Goal: Transaction & Acquisition: Purchase product/service

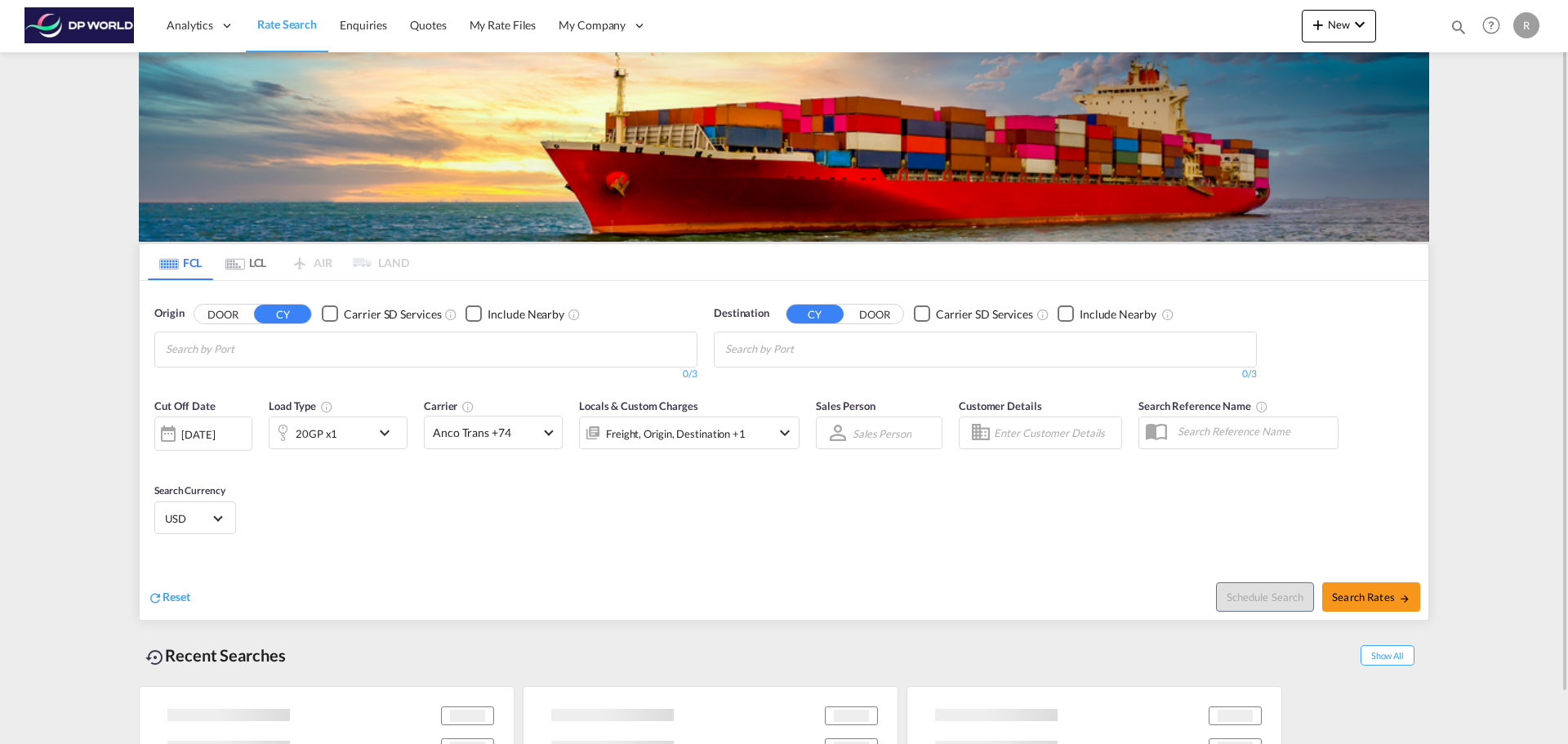
click at [264, 347] on input "Chips input." at bounding box center [243, 350] width 155 height 26
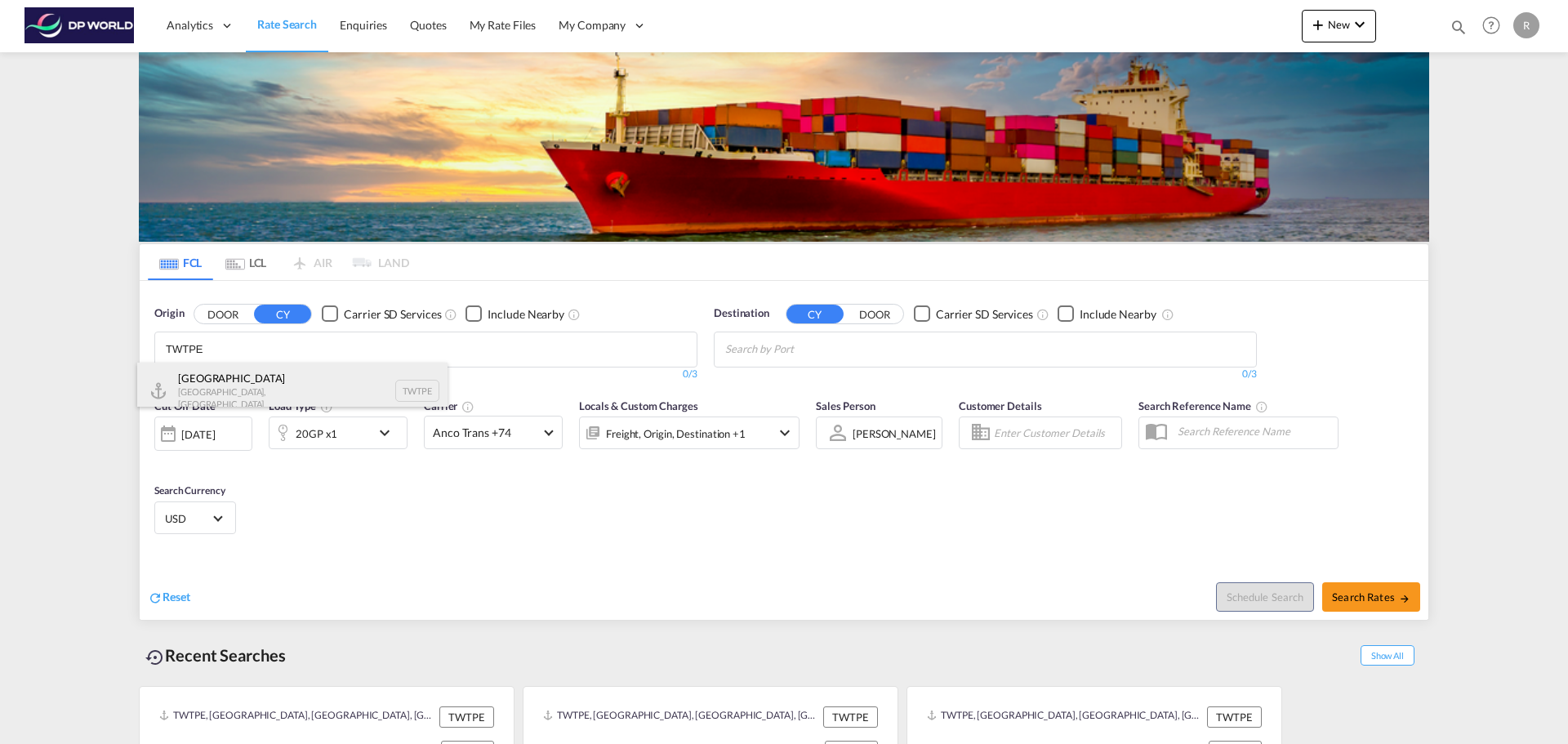
type input "TWTPE"
click at [263, 375] on div "[GEOGRAPHIC_DATA] [GEOGRAPHIC_DATA], Province of [GEOGRAPHIC_DATA] TWTPE" at bounding box center [291, 391] width 310 height 57
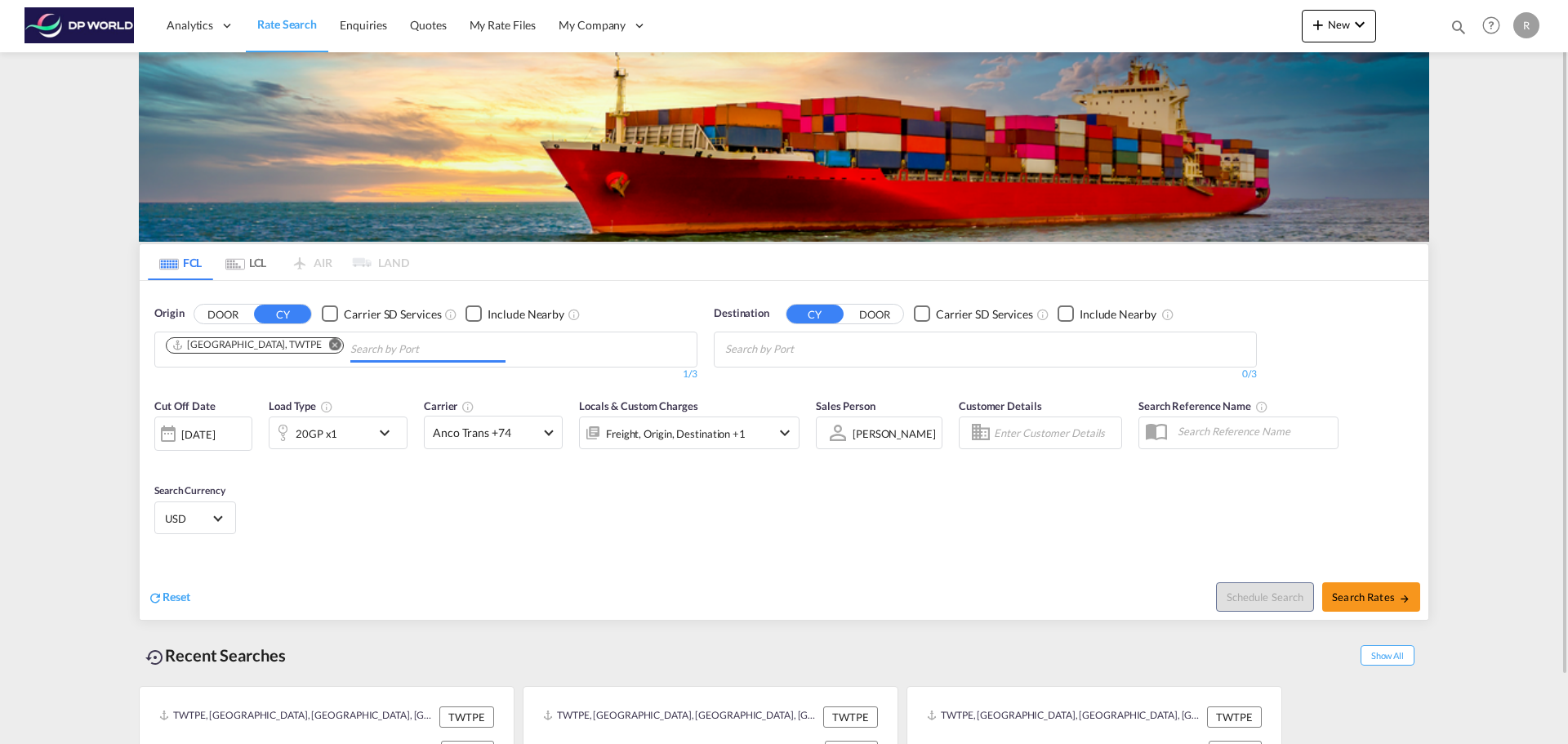
click at [878, 350] on input "Chips input." at bounding box center [802, 350] width 155 height 26
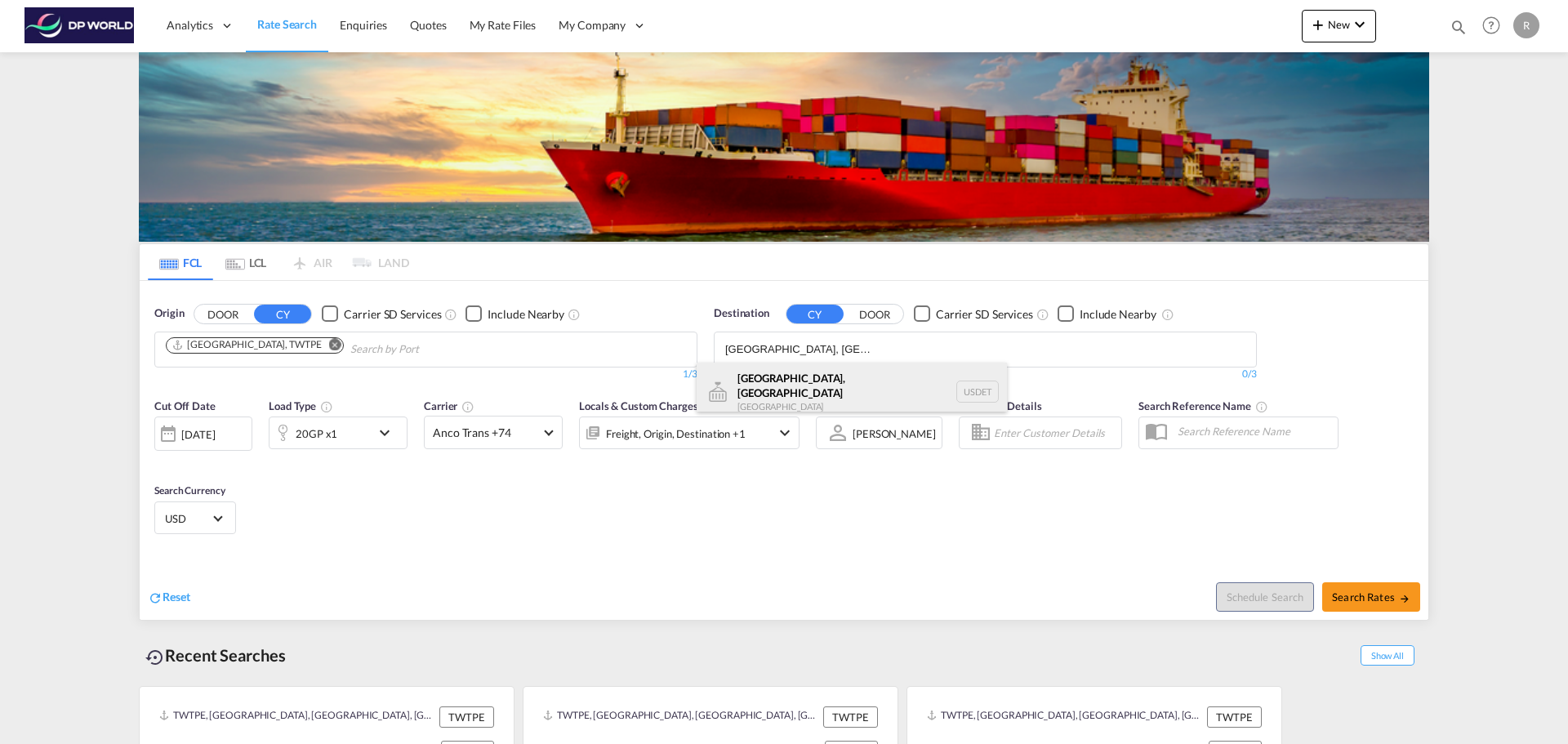
type input "[GEOGRAPHIC_DATA], [GEOGRAPHIC_DATA]"
click at [868, 380] on div "[GEOGRAPHIC_DATA], [GEOGRAPHIC_DATA] [GEOGRAPHIC_DATA] USDET" at bounding box center [851, 392] width 310 height 59
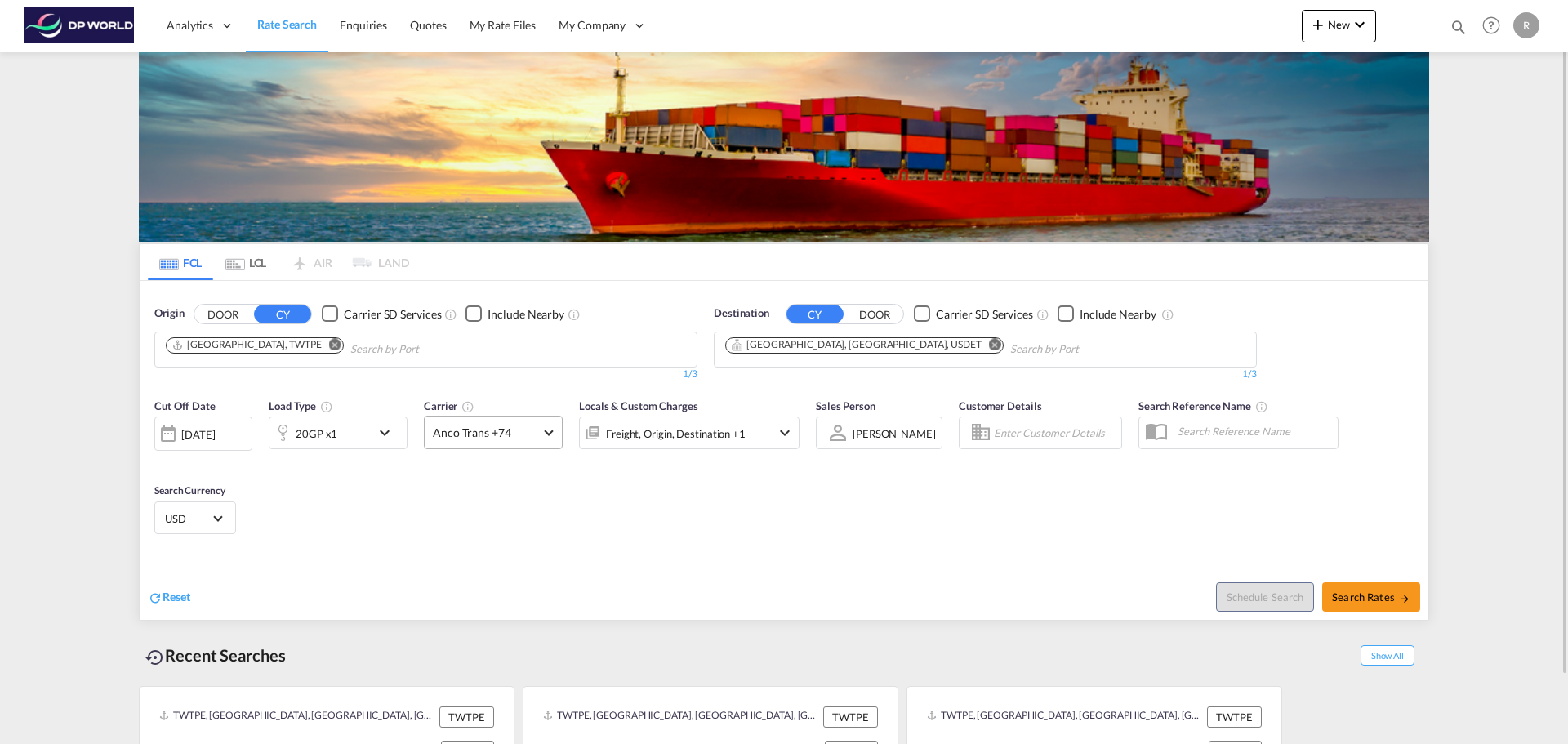
click at [502, 429] on span "Anco Trans +74" at bounding box center [486, 433] width 106 height 17
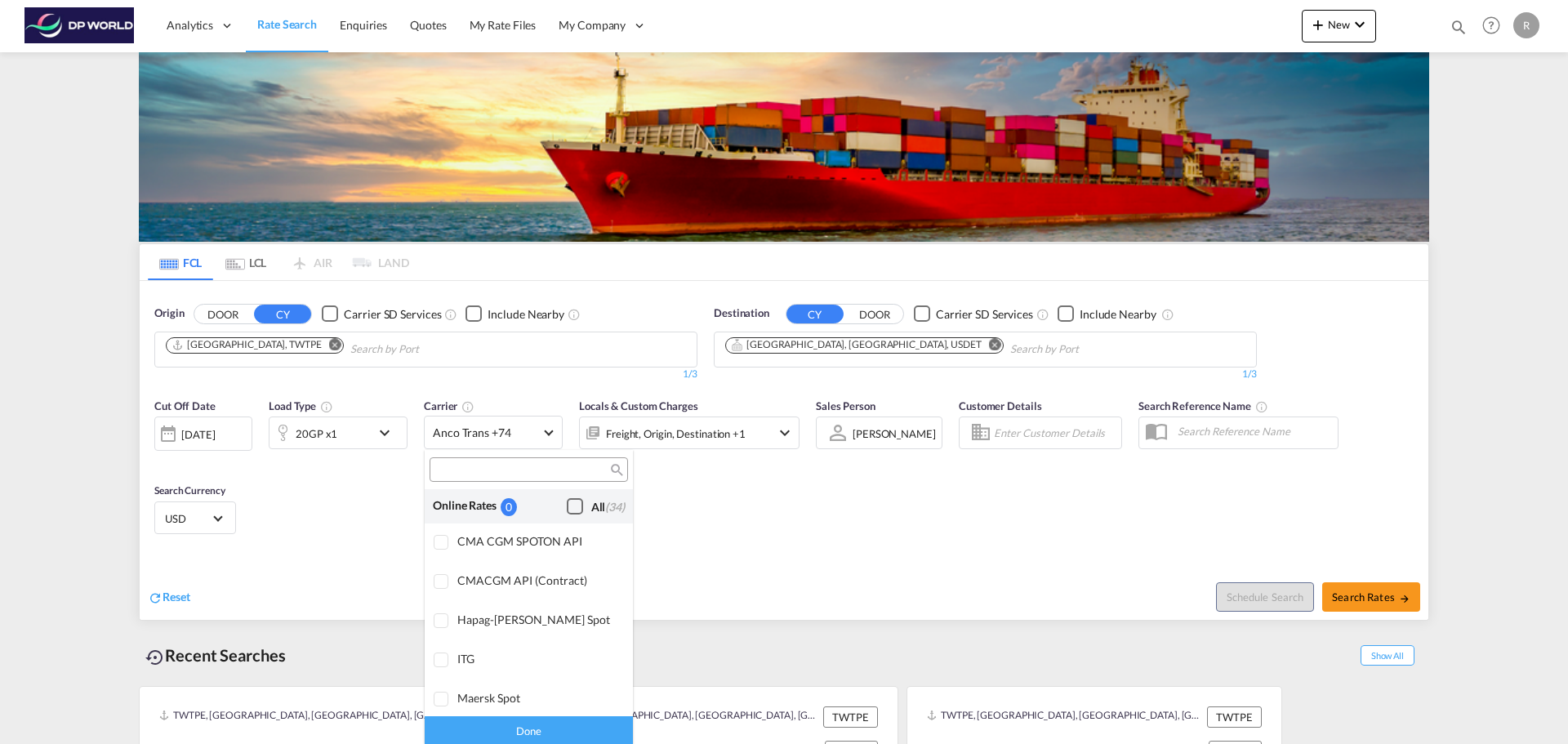
click at [567, 509] on div "Checkbox No Ink" at bounding box center [575, 507] width 17 height 17
click at [545, 431] on md-backdrop at bounding box center [784, 372] width 1568 height 744
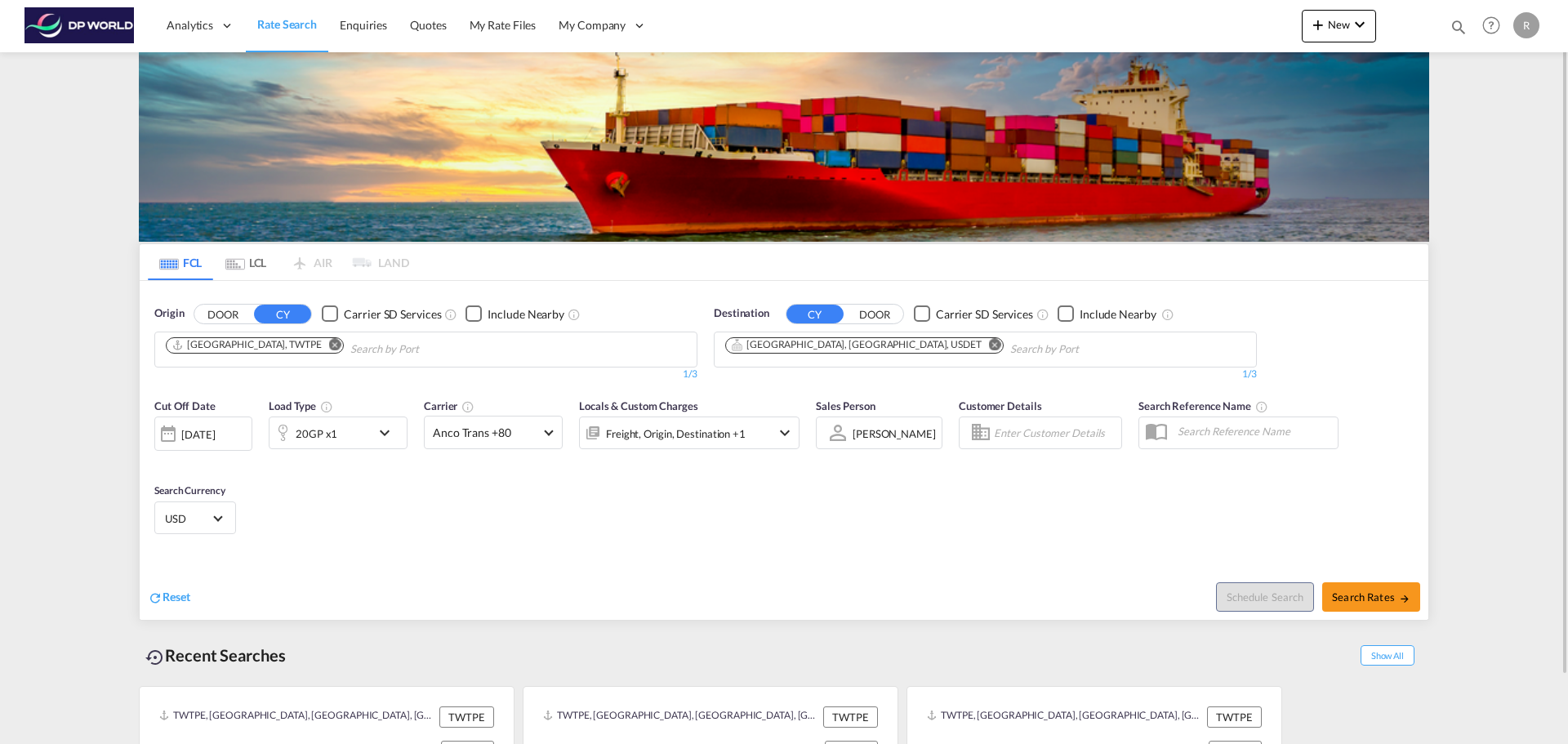
click at [543, 491] on div "Cut Off Date [DATE] [DATE] Load Type 20GP x1 Carrier Anco Trans +80 Locals & Cu…" at bounding box center [784, 469] width 1289 height 159
click at [215, 440] on div "[DATE]" at bounding box center [198, 435] width 34 height 15
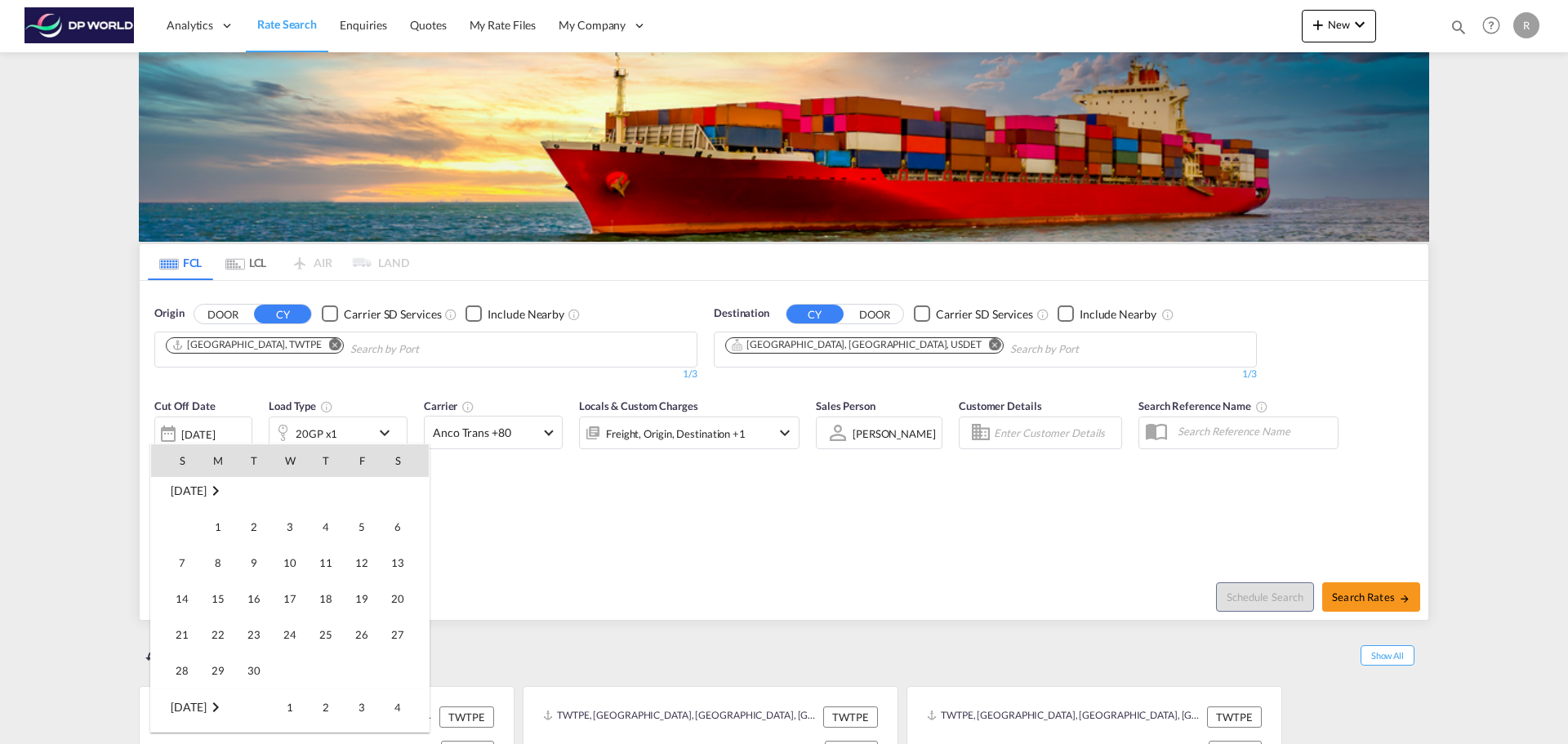
scroll to position [245, 0]
click at [222, 624] on span "22" at bounding box center [218, 611] width 33 height 33
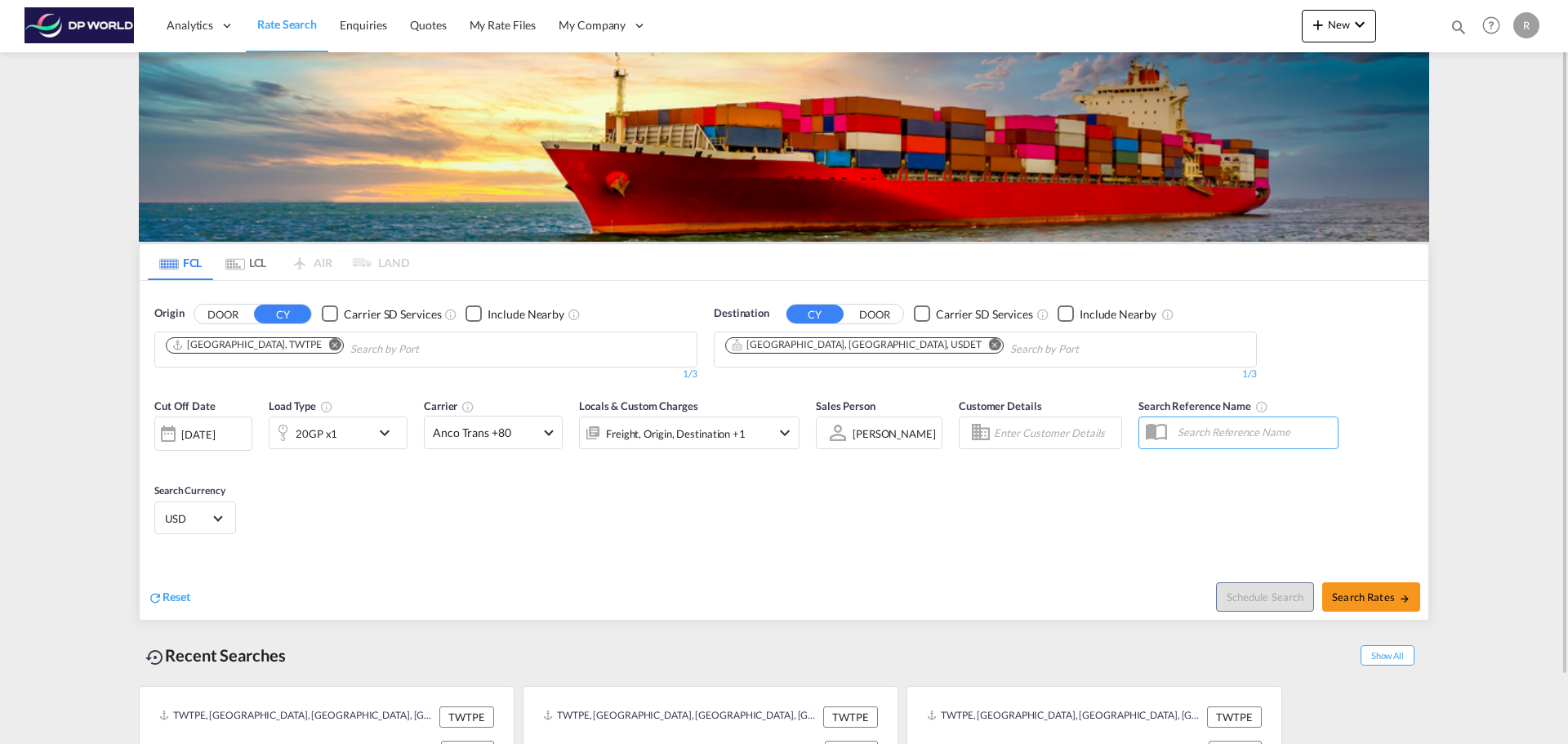
click at [425, 524] on div "Cut Off Date [DATE] [DATE] Load Type 20GP x1 Carrier Anco Trans +80 Locals & Cu…" at bounding box center [784, 469] width 1289 height 159
click at [1388, 593] on span "Search Rates" at bounding box center [1371, 597] width 78 height 13
type input "TWTPE to USDET / [DATE]"
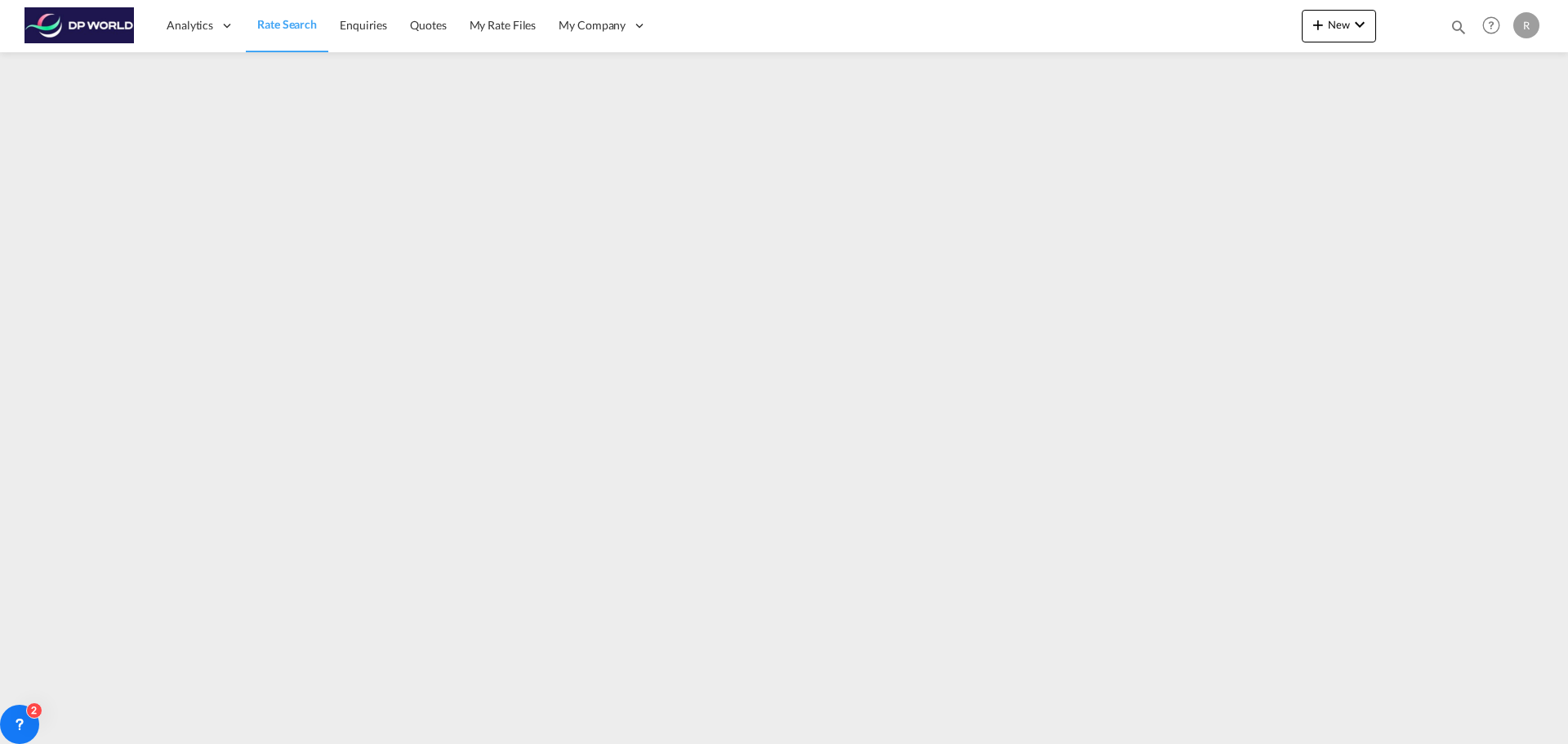
click at [272, 27] on span "Rate Search" at bounding box center [287, 23] width 60 height 14
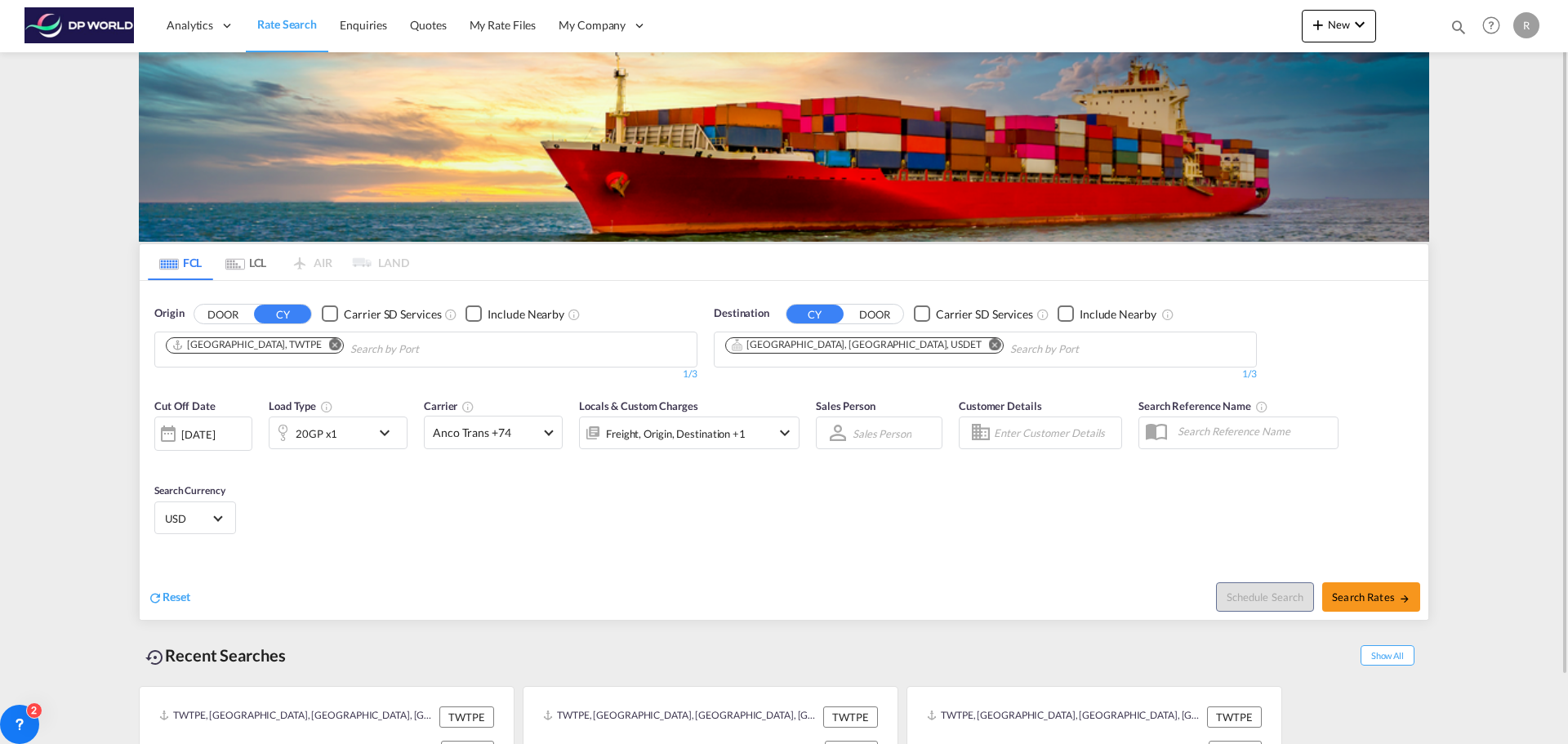
click at [215, 437] on div "[DATE]" at bounding box center [198, 435] width 34 height 15
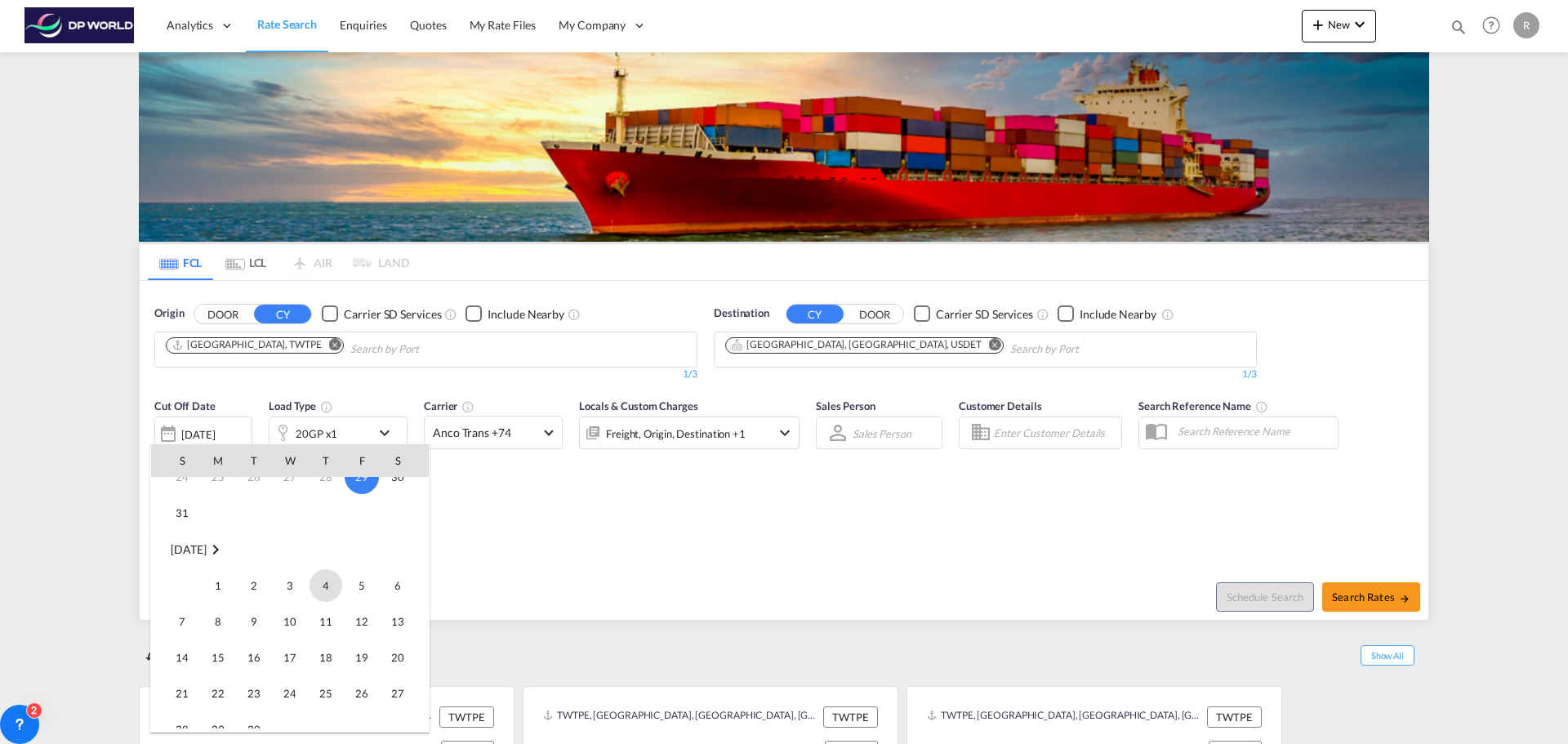
scroll to position [164, 0]
click at [360, 626] on span "12" at bounding box center [361, 620] width 33 height 33
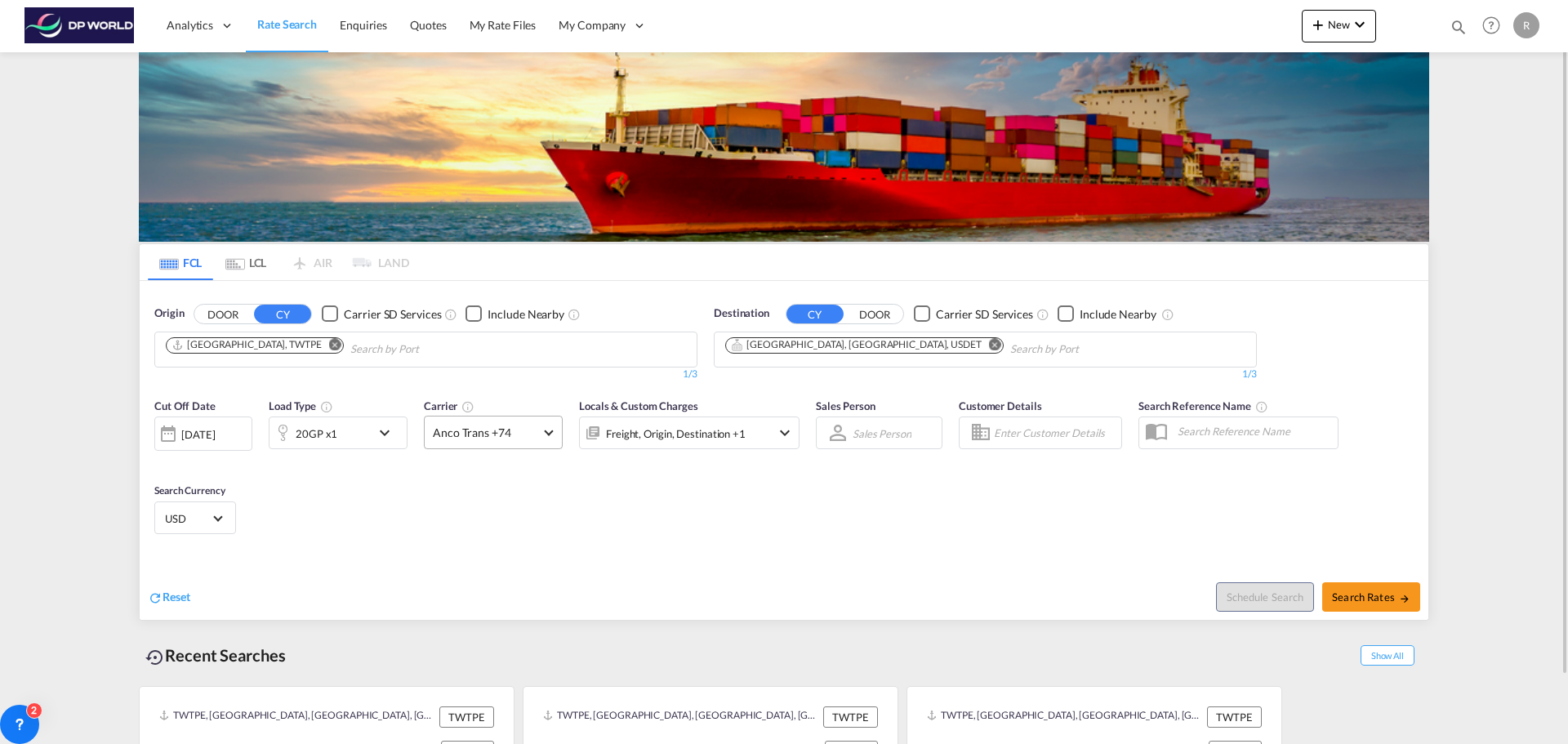
click at [537, 448] on md-select-value "Anco Trans +74" at bounding box center [492, 433] width 137 height 32
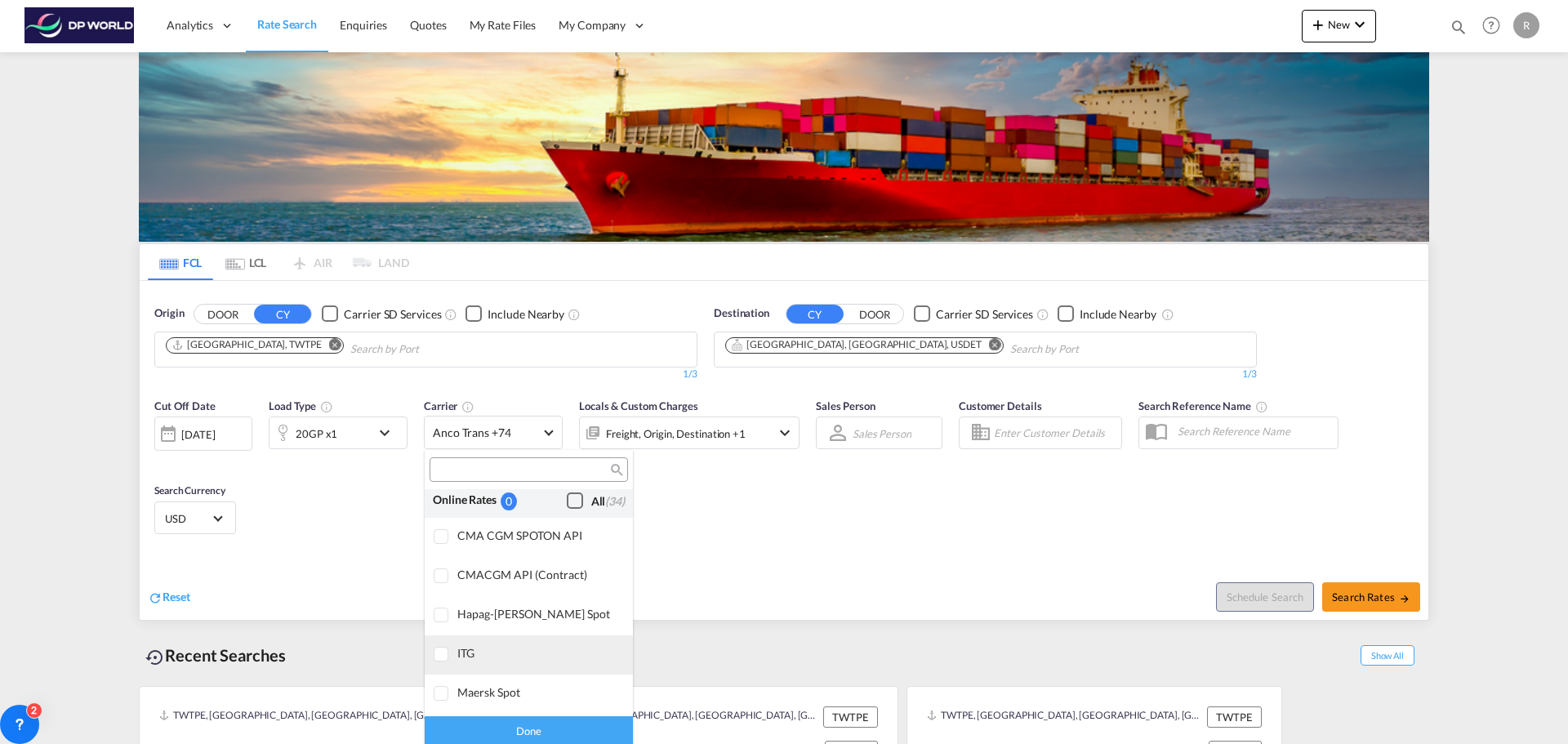
scroll to position [0, 0]
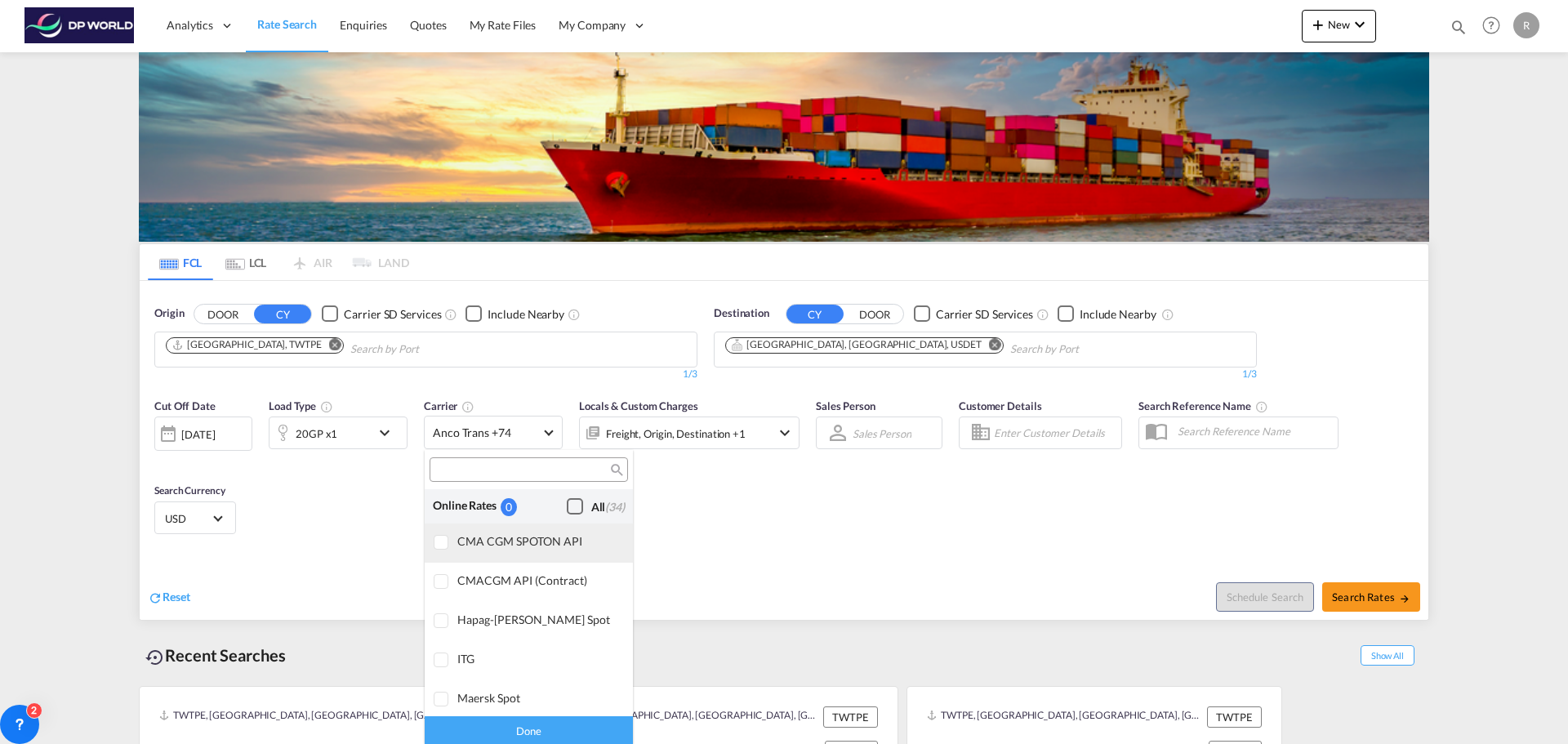
click at [441, 549] on div at bounding box center [442, 544] width 17 height 17
click at [441, 584] on div at bounding box center [442, 583] width 17 height 17
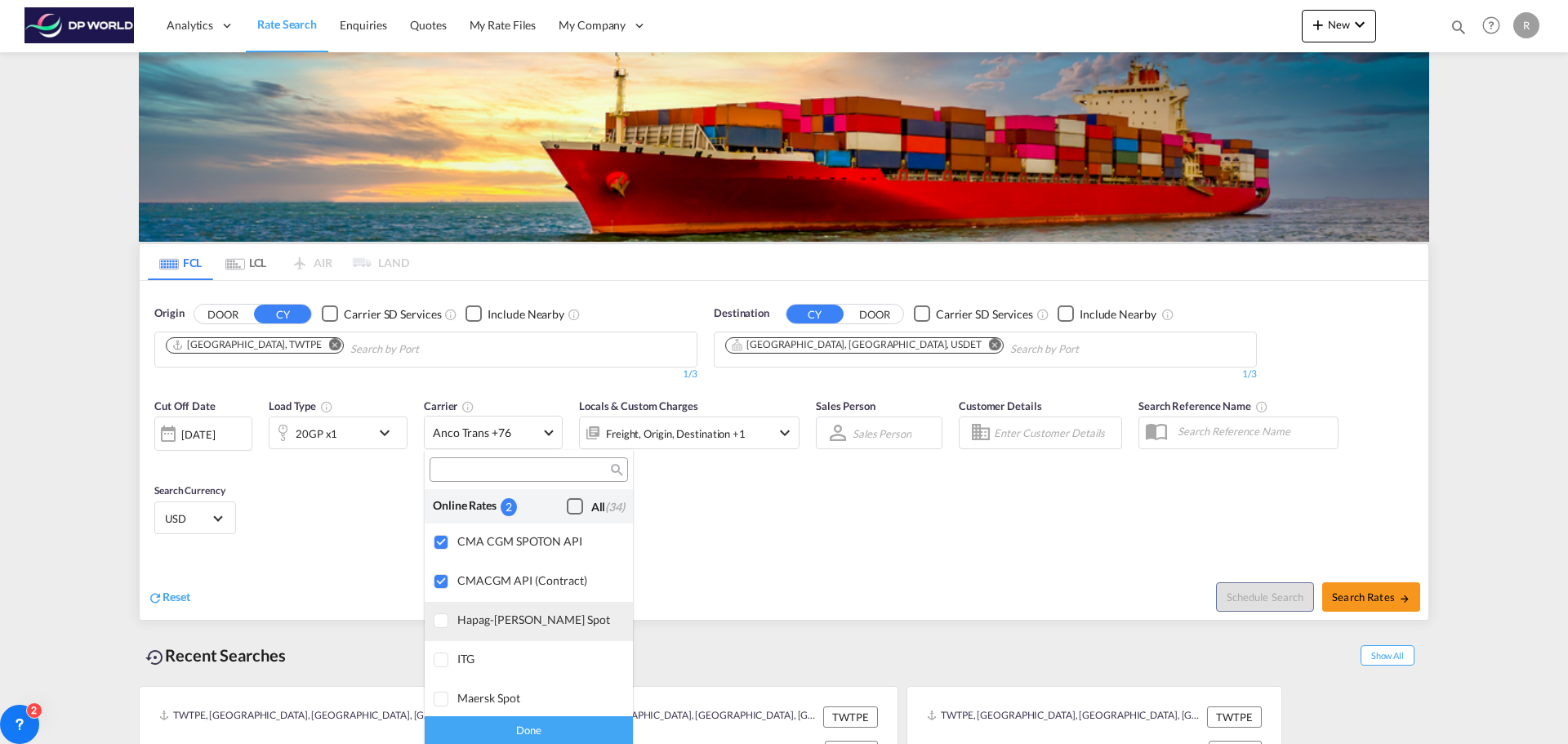
click at [443, 624] on div at bounding box center [442, 622] width 17 height 17
click at [448, 622] on div at bounding box center [442, 619] width 17 height 17
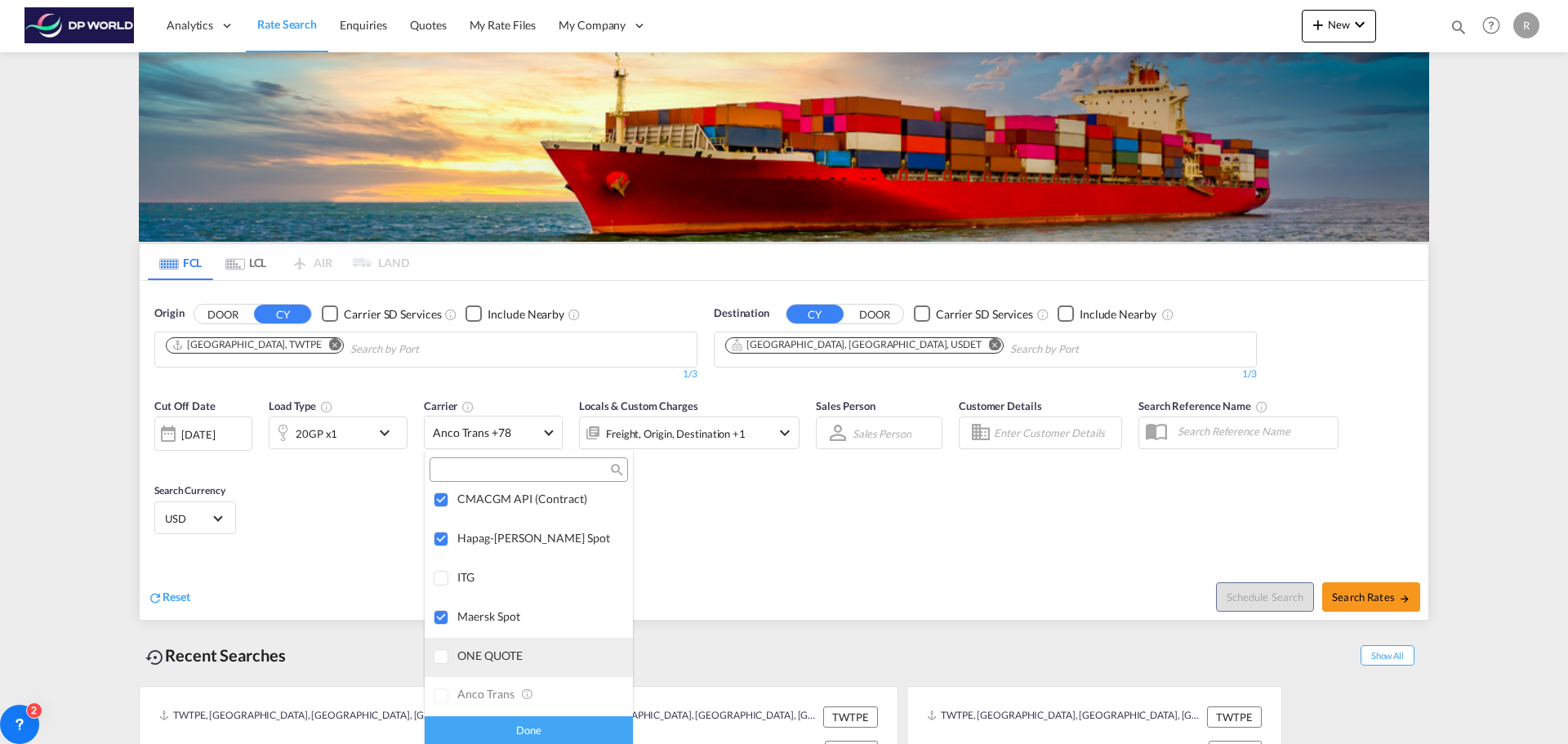
click at [447, 657] on div at bounding box center [442, 658] width 17 height 17
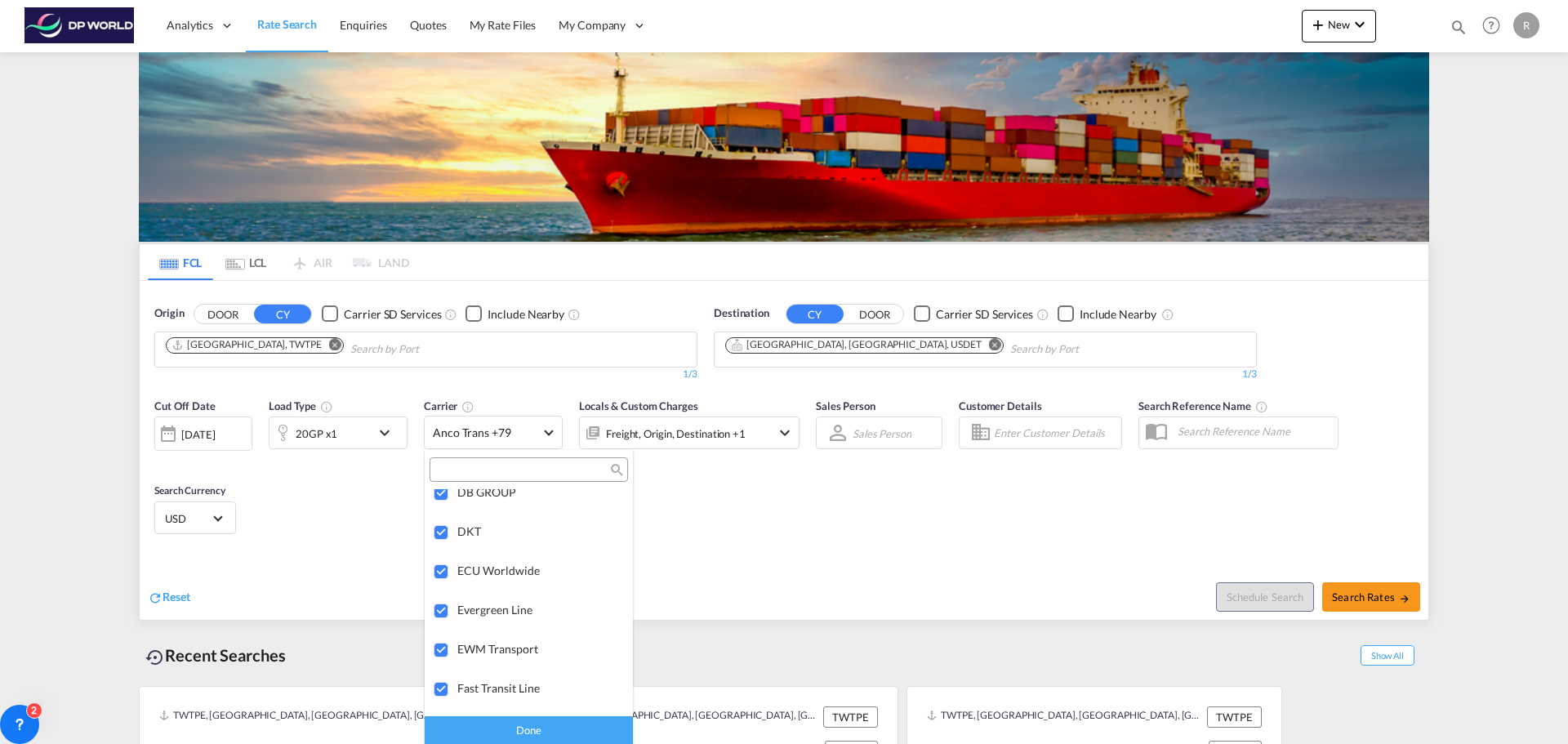
scroll to position [2043, 0]
click at [446, 571] on div at bounding box center [442, 574] width 17 height 17
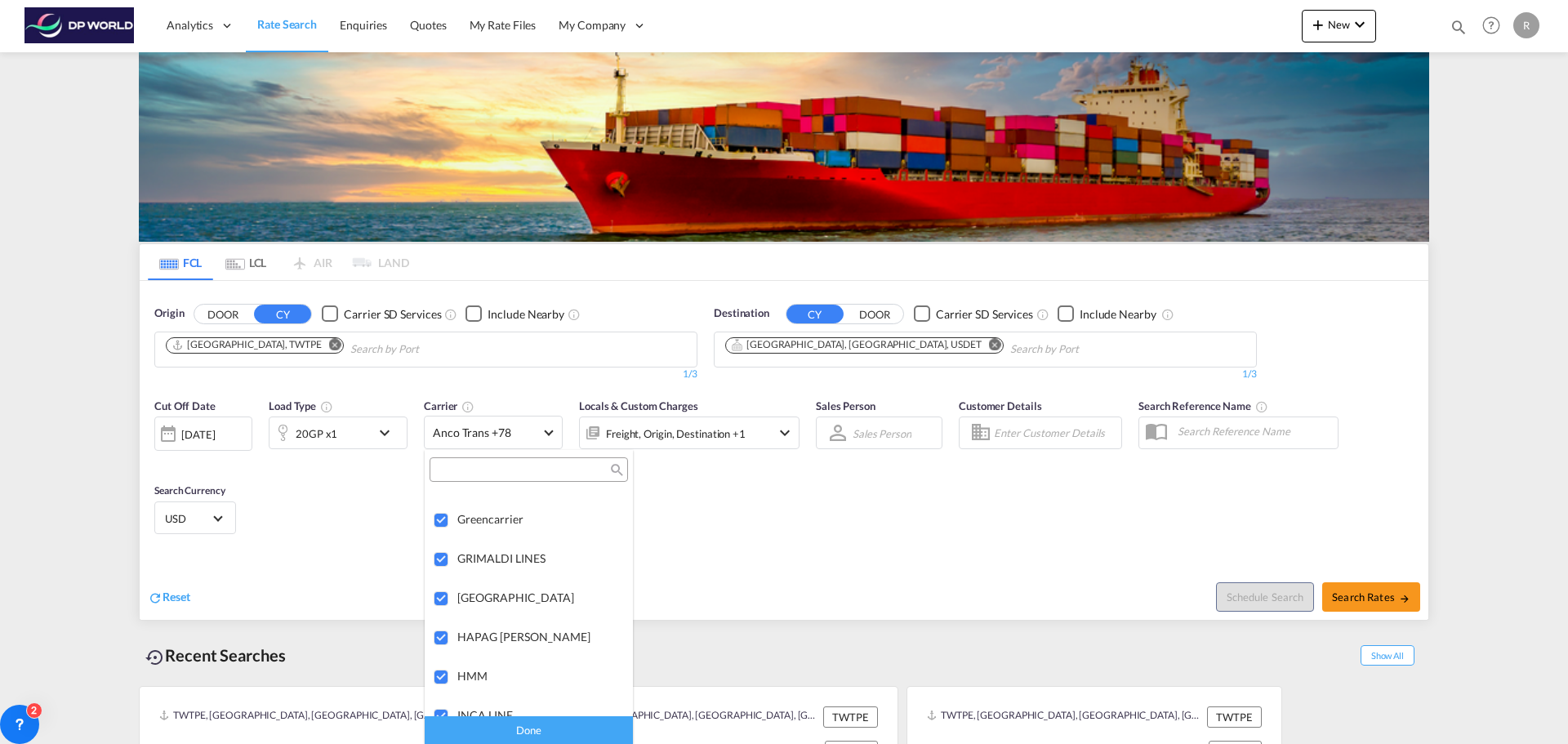
click at [514, 731] on div "Done" at bounding box center [529, 730] width 208 height 29
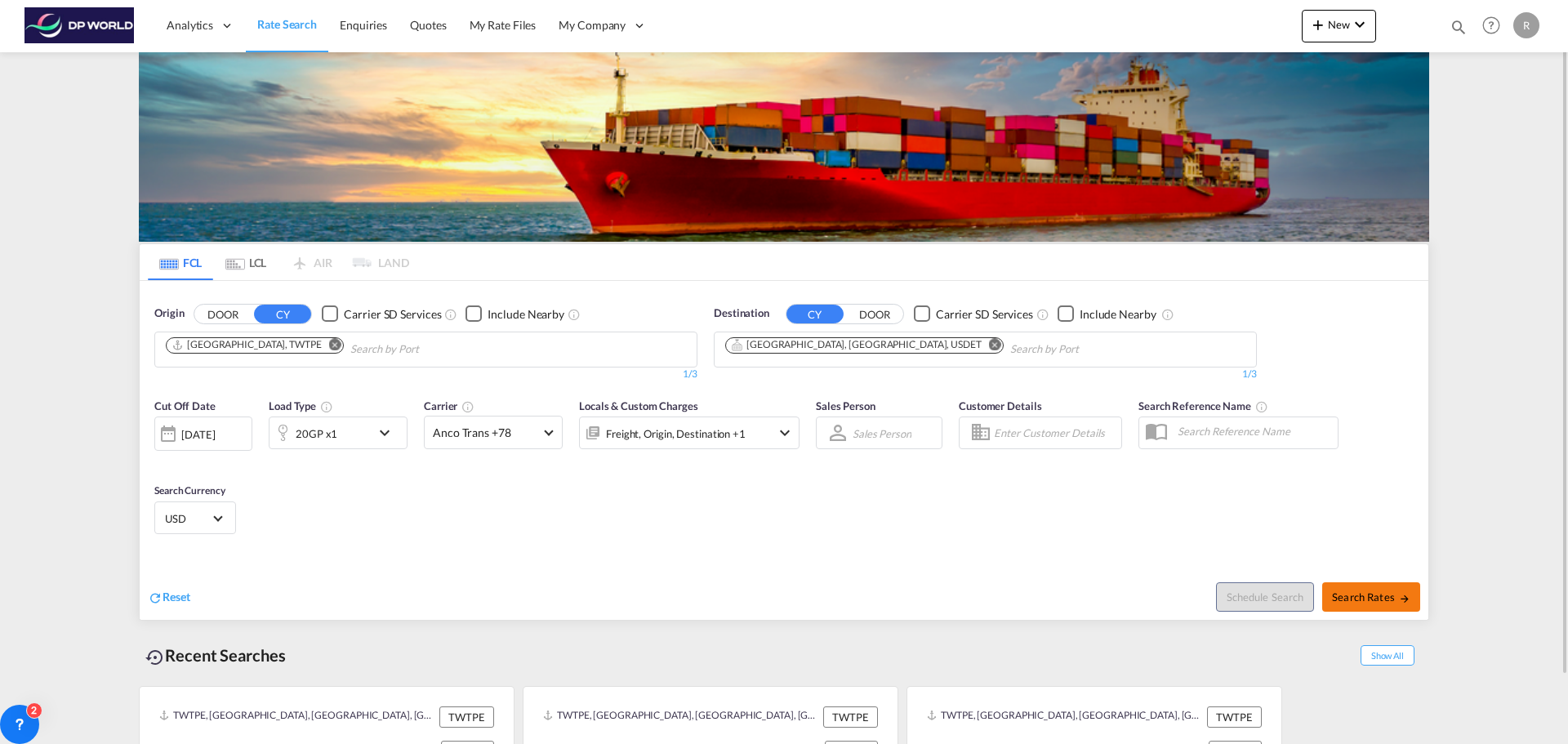
click at [1390, 590] on span "Search Rates" at bounding box center [1371, 597] width 78 height 13
type input "TWTPE to USDET / [DATE]"
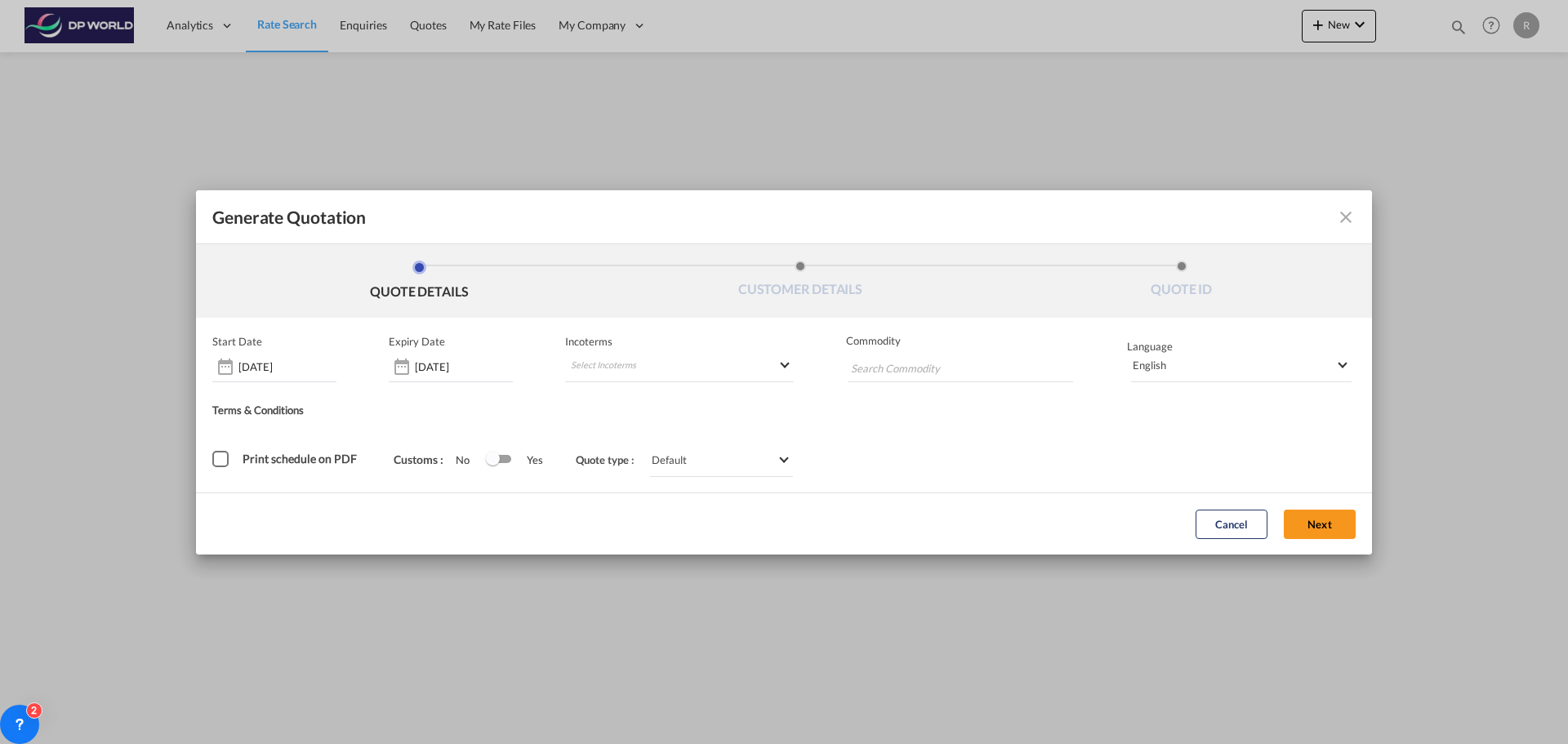
click at [1346, 216] on md-icon "icon-close fg-AAA8AD cursor m-0" at bounding box center [1346, 217] width 20 height 20
